Goal: Find specific page/section: Find specific page/section

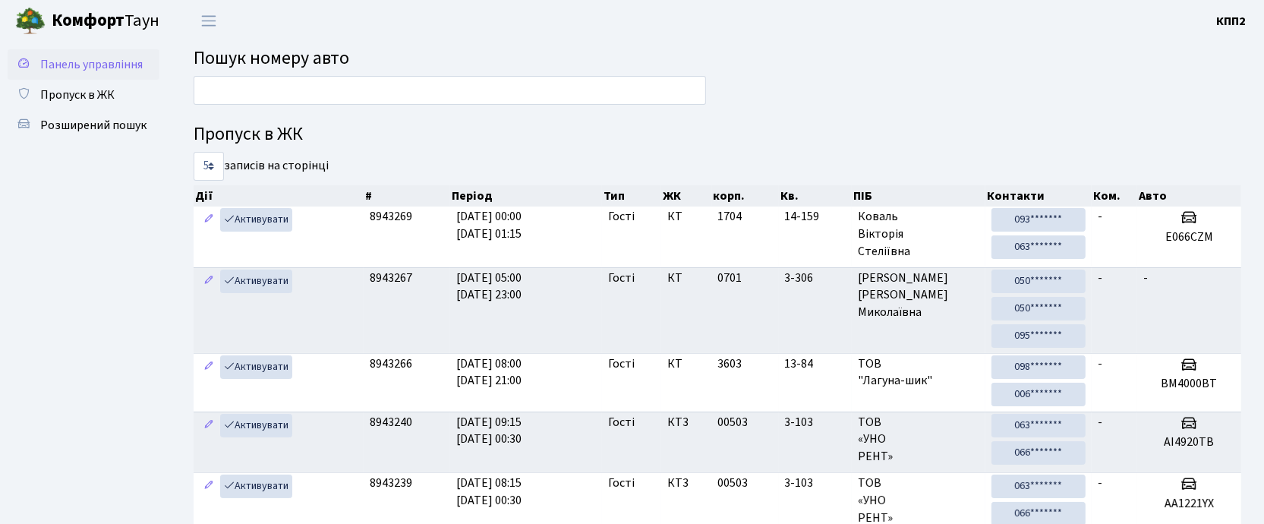
click at [118, 61] on span "Панель управління" at bounding box center [91, 64] width 102 height 17
click at [210, 92] on input "text" at bounding box center [450, 90] width 512 height 29
